Goal: Information Seeking & Learning: Learn about a topic

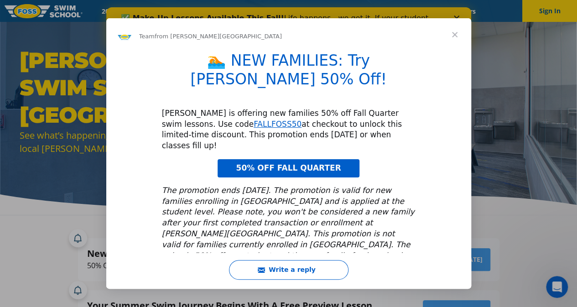
click at [452, 41] on span "Close" at bounding box center [455, 34] width 33 height 33
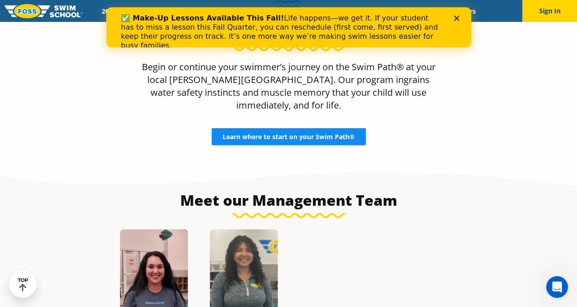
scroll to position [865, 0]
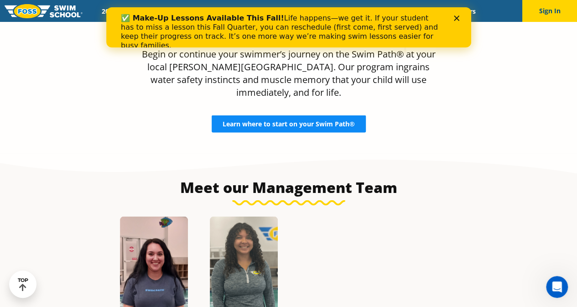
click at [334, 121] on span "Learn where to start on your Swim Path®" at bounding box center [289, 124] width 132 height 6
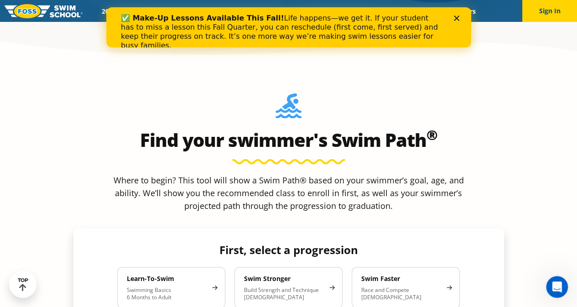
scroll to position [740, 0]
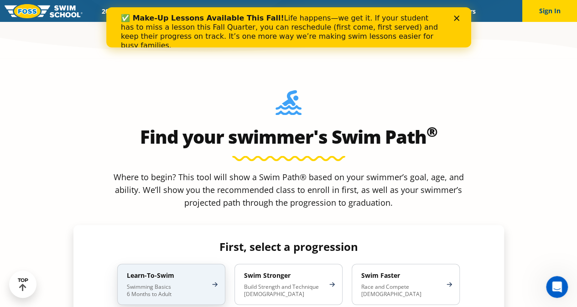
click at [162, 283] on p "Swimming Basics 6 Months to Adult" at bounding box center [167, 290] width 80 height 15
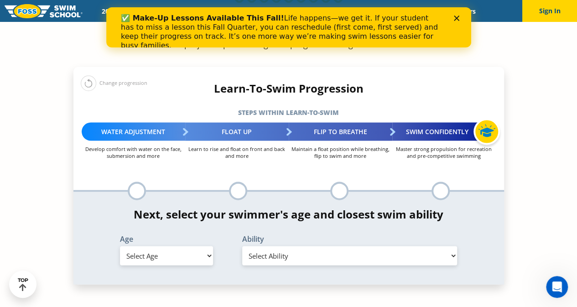
scroll to position [902, 0]
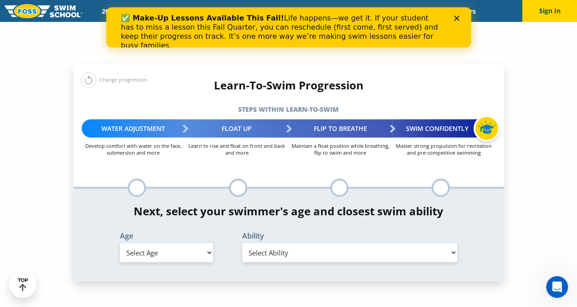
click at [207, 243] on select "Select Age 6 months - 1 year 1 year 2 years 3 years 4 years 5 years 6 years 7 y…" at bounding box center [166, 252] width 93 height 19
select select "6-months---1-year"
click at [120, 243] on select "Select Age 6 months - 1 year 1 year 2 years 3 years 4 years 5 years 6 years 7 y…" at bounding box center [166, 252] width 93 height 19
click at [320, 243] on select "Select Ability First in-water experience Comfortable with water poured over the…" at bounding box center [349, 252] width 215 height 19
click at [242, 243] on select "Select Ability First in-water experience Comfortable with water poured over the…" at bounding box center [349, 252] width 215 height 19
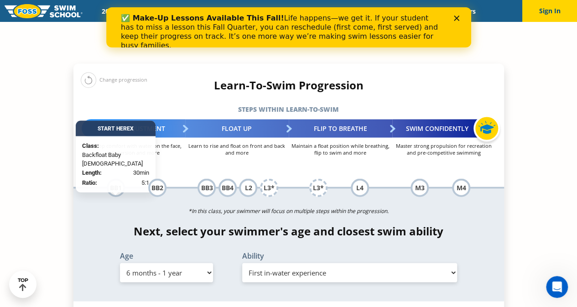
click at [451, 263] on select "Select Ability First in-water experience Comfortable with water poured over the…" at bounding box center [349, 272] width 215 height 19
select select "6-months---1-year-comfortable-with-water-poured-over-their-head-but-not-eyes-or…"
click at [242, 263] on select "Select Ability First in-water experience Comfortable with water poured over the…" at bounding box center [349, 272] width 215 height 19
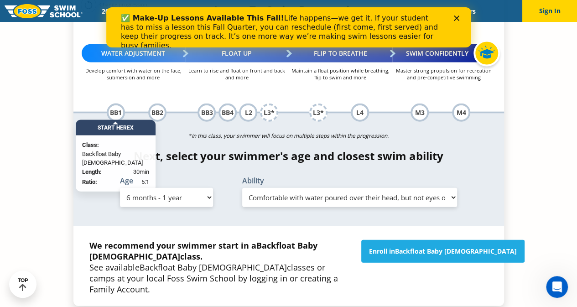
scroll to position [983, 0]
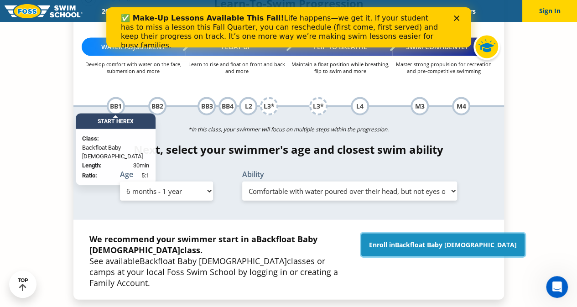
click at [435, 241] on span "Backfloat Baby 1" at bounding box center [456, 245] width 122 height 9
